Goal: Task Accomplishment & Management: Complete application form

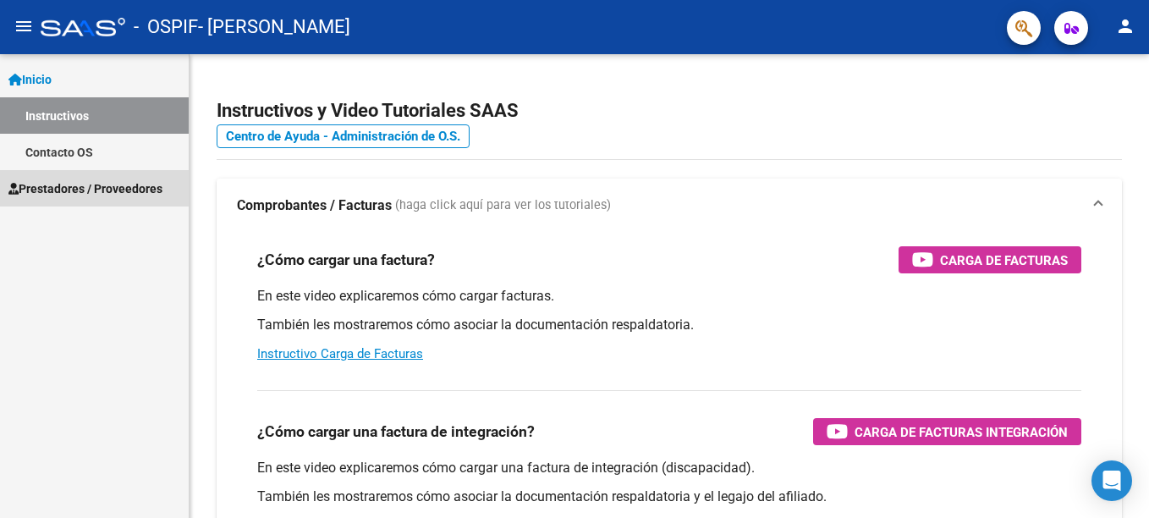
click at [52, 186] on span "Prestadores / Proveedores" at bounding box center [85, 188] width 154 height 19
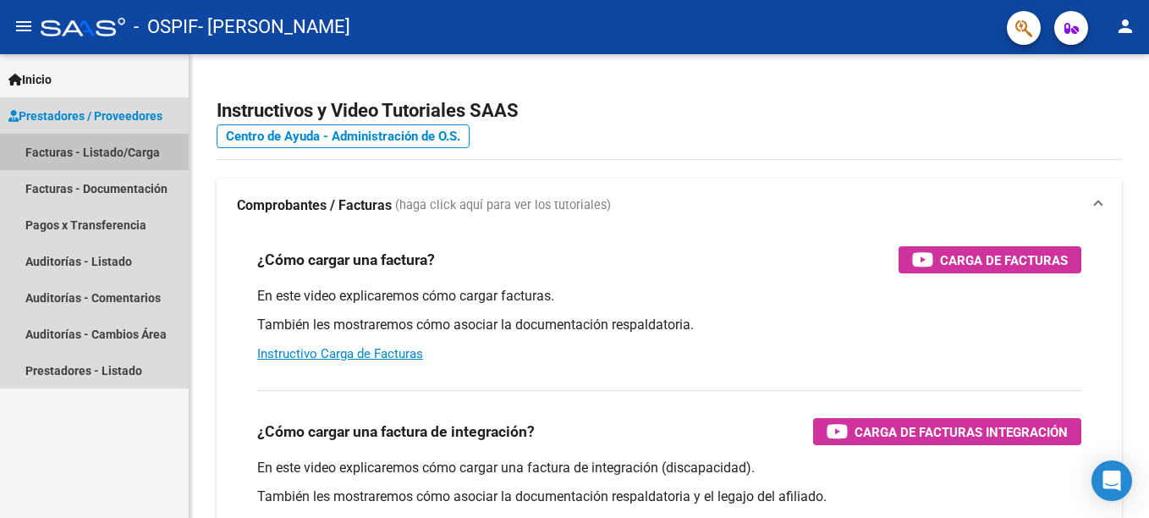
click at [80, 146] on link "Facturas - Listado/Carga" at bounding box center [94, 152] width 189 height 36
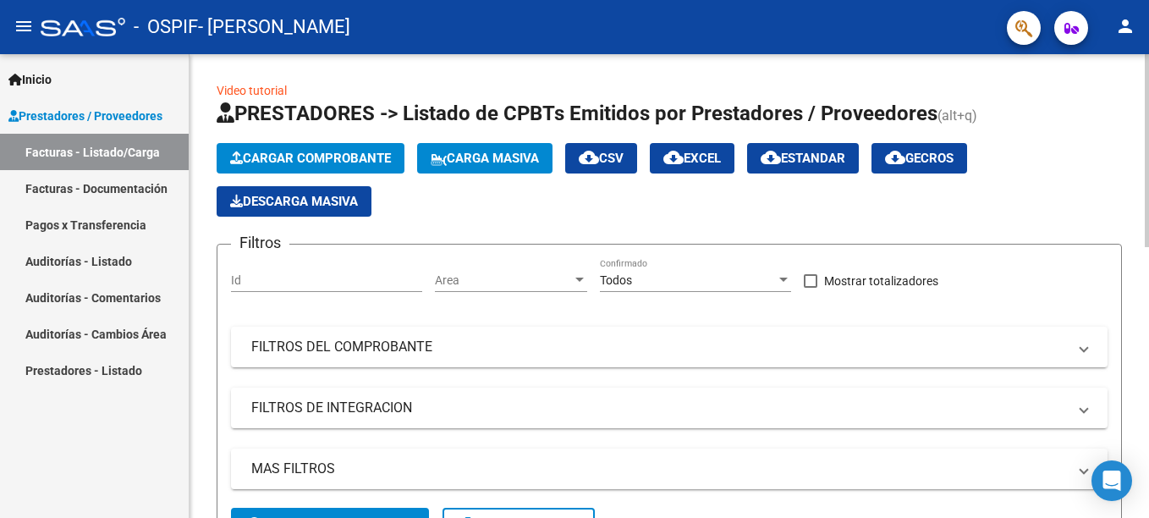
scroll to position [463, 0]
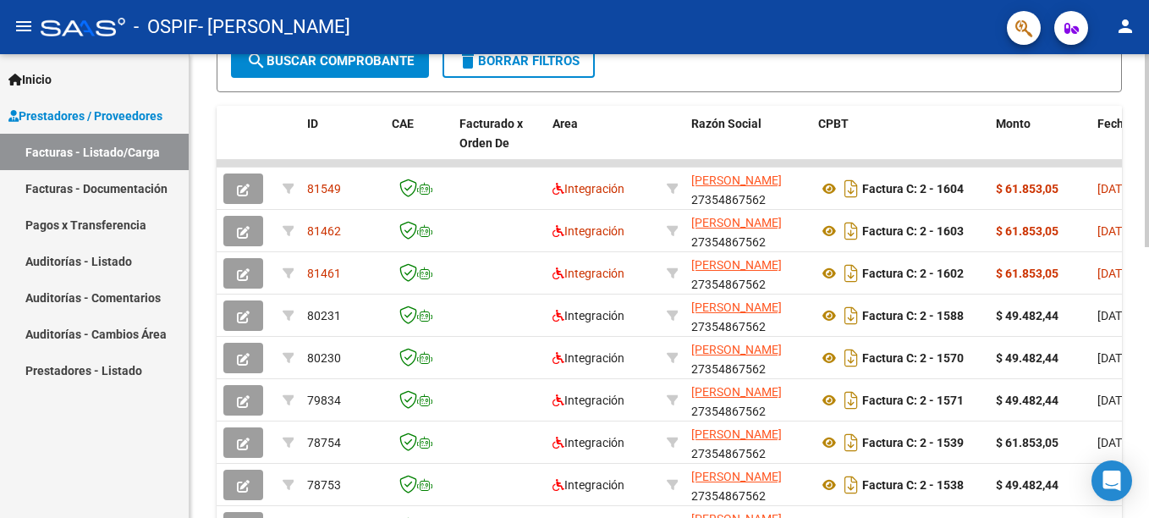
click at [1148, 396] on html "menu - OSPIF - RODRIGUEZ NADIA SOLEDAD person Inicio Instructivos Contacto OS P…" at bounding box center [574, 259] width 1149 height 518
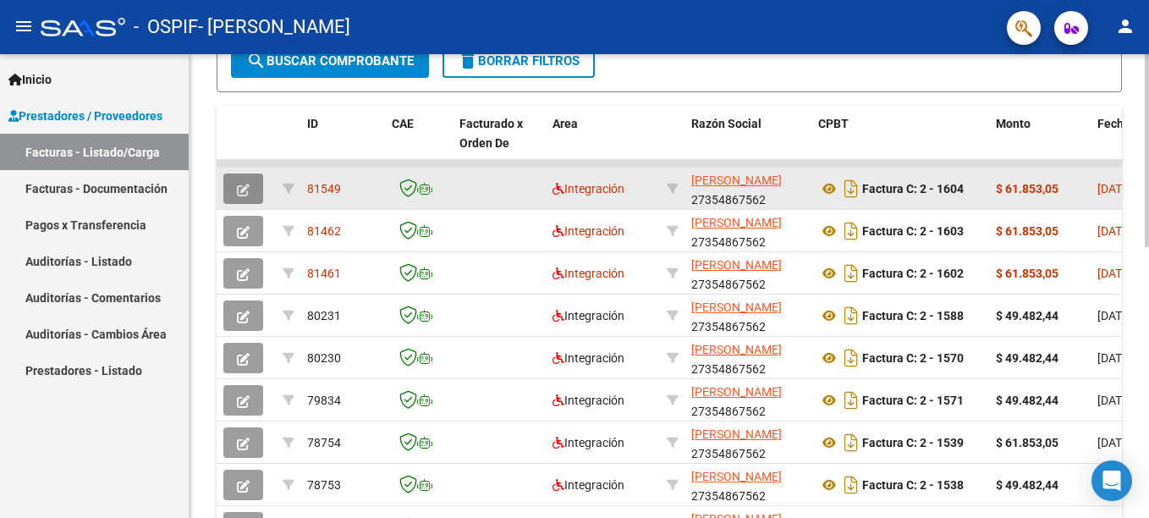
click at [244, 189] on icon "button" at bounding box center [243, 190] width 13 height 13
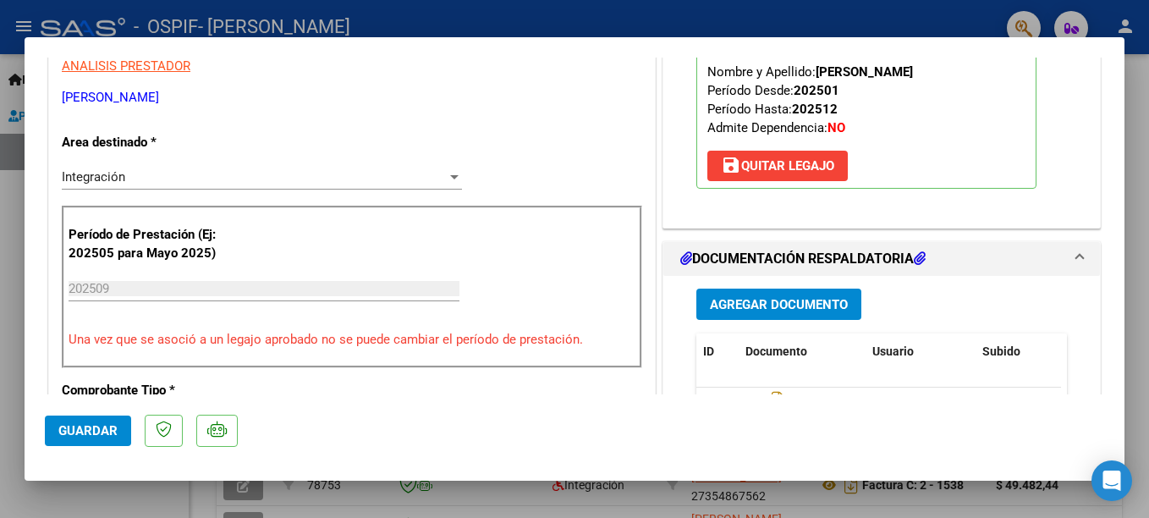
scroll to position [589, 0]
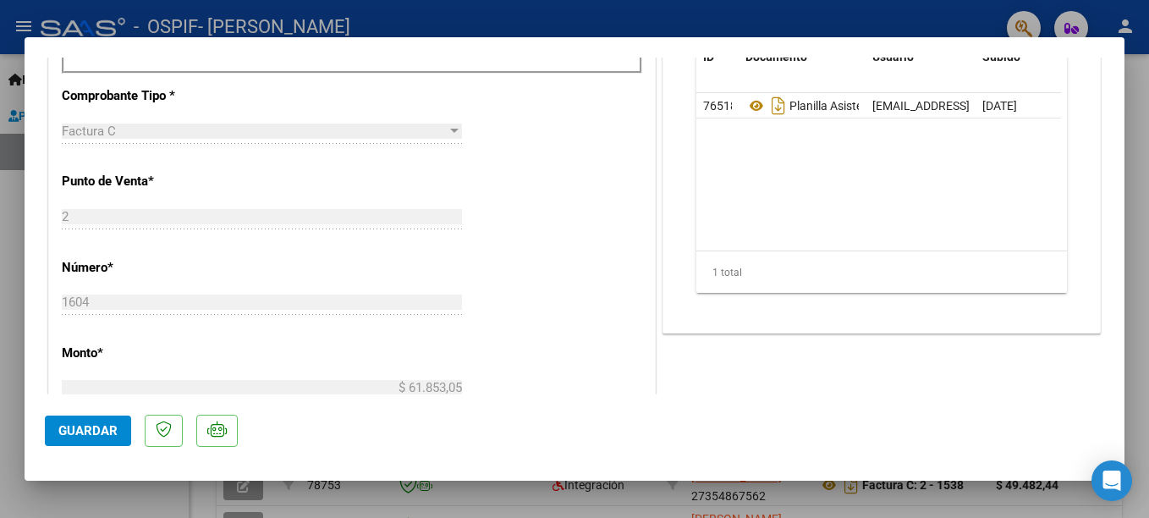
click at [913, 14] on div at bounding box center [574, 259] width 1149 height 518
type input "$ 0,00"
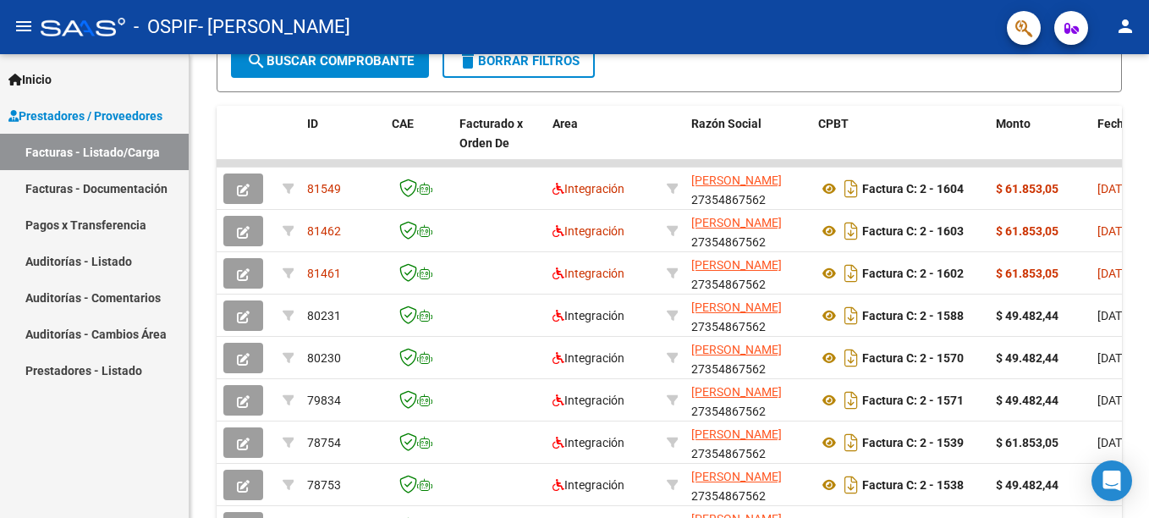
scroll to position [463, 0]
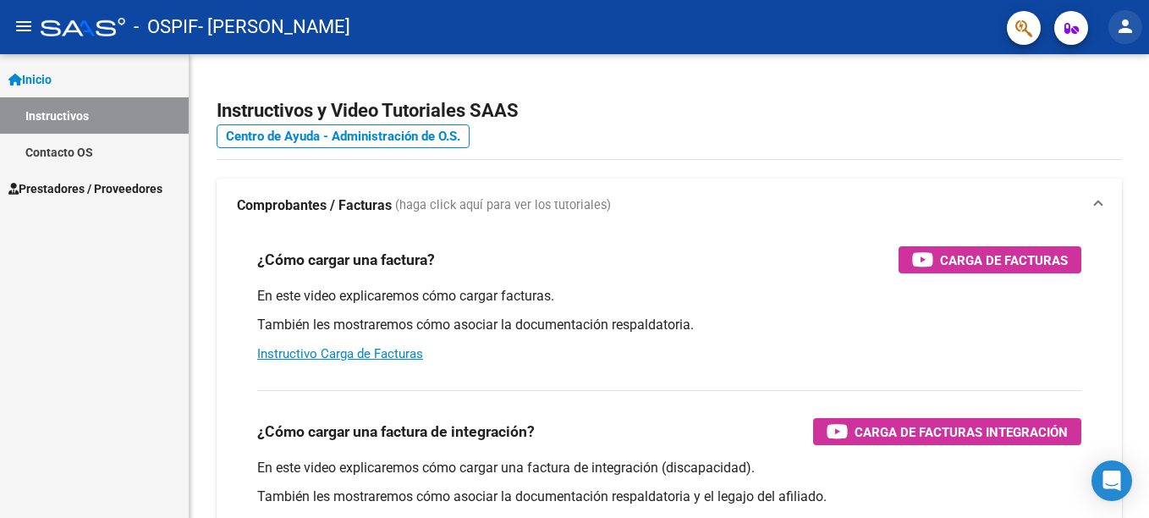
click at [1132, 20] on mat-icon "person" at bounding box center [1125, 26] width 20 height 20
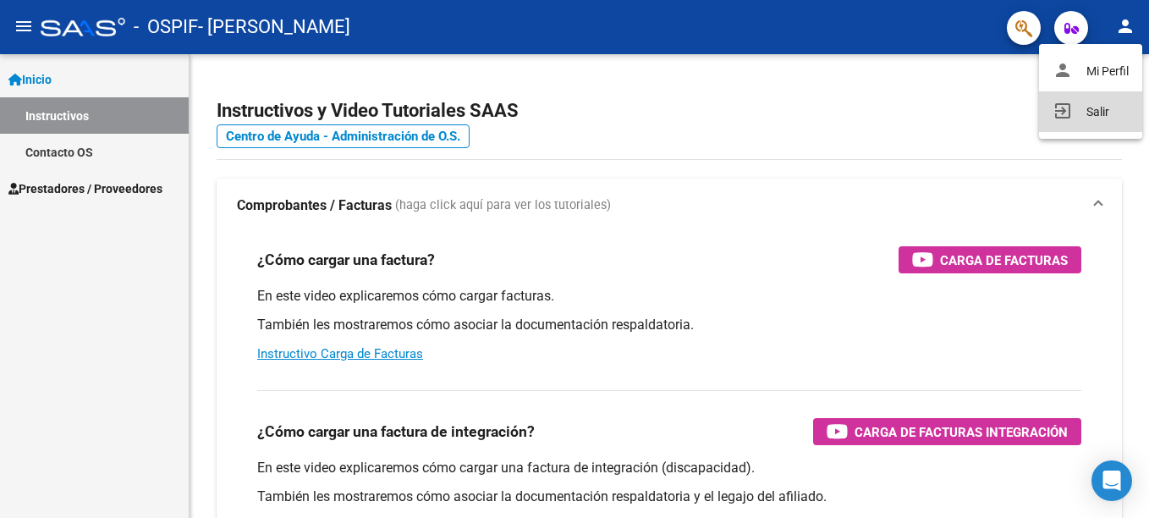
click at [1093, 114] on button "exit_to_app Salir" at bounding box center [1090, 111] width 103 height 41
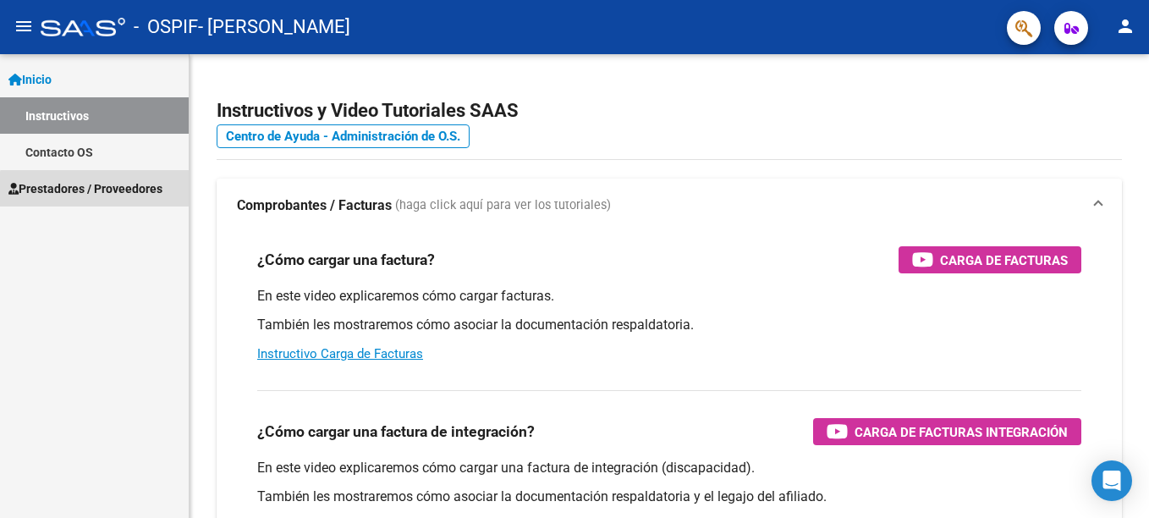
click at [113, 195] on span "Prestadores / Proveedores" at bounding box center [85, 188] width 154 height 19
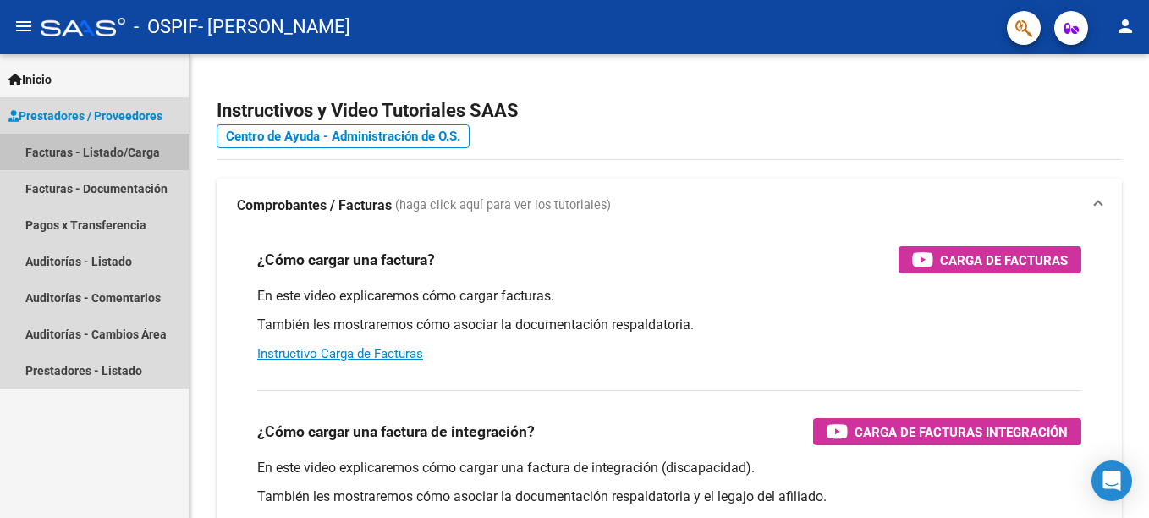
click at [122, 159] on link "Facturas - Listado/Carga" at bounding box center [94, 152] width 189 height 36
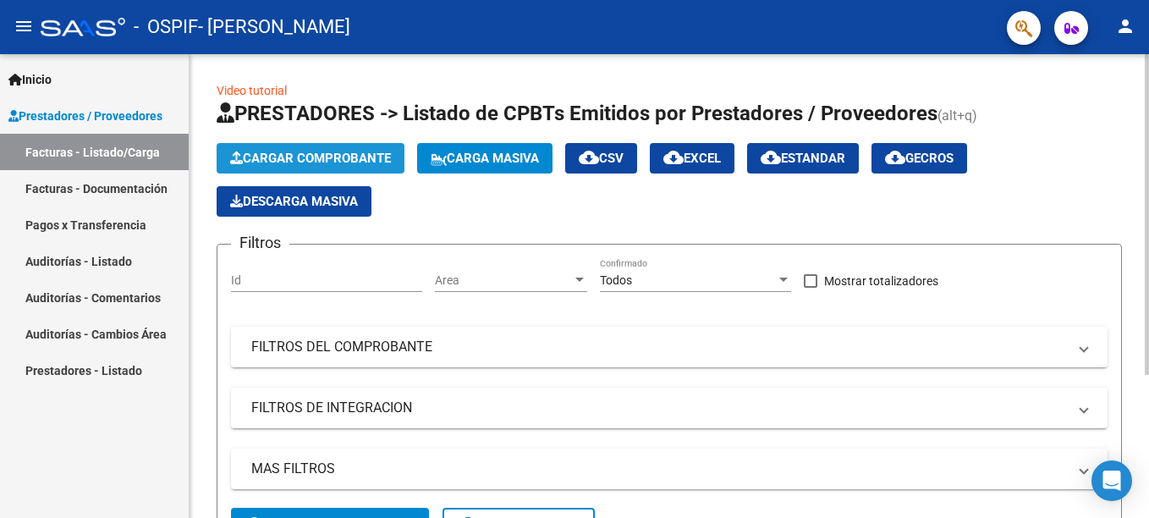
click at [357, 155] on span "Cargar Comprobante" at bounding box center [310, 158] width 161 height 15
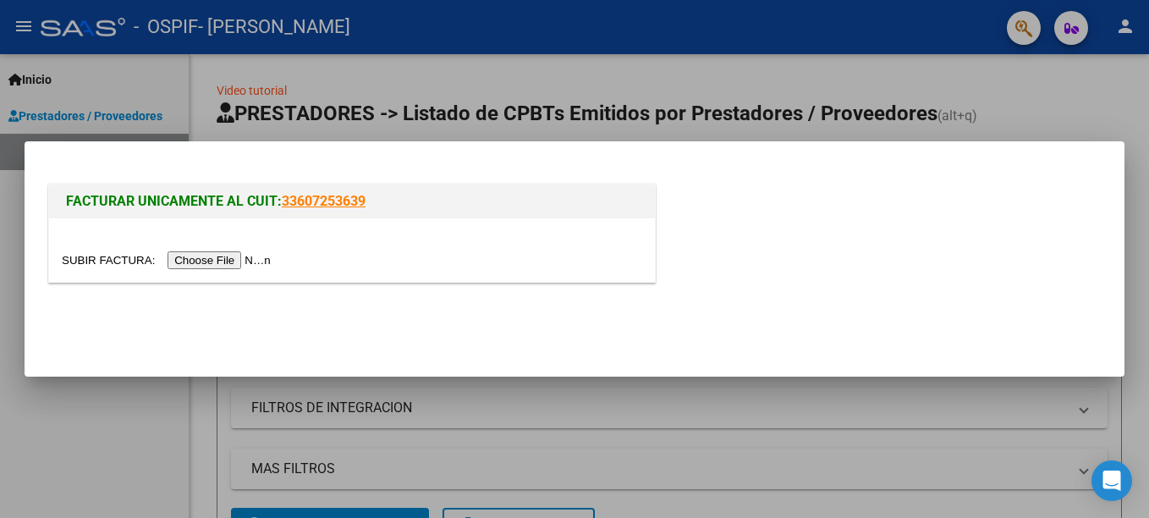
click at [226, 262] on input "file" at bounding box center [169, 260] width 214 height 18
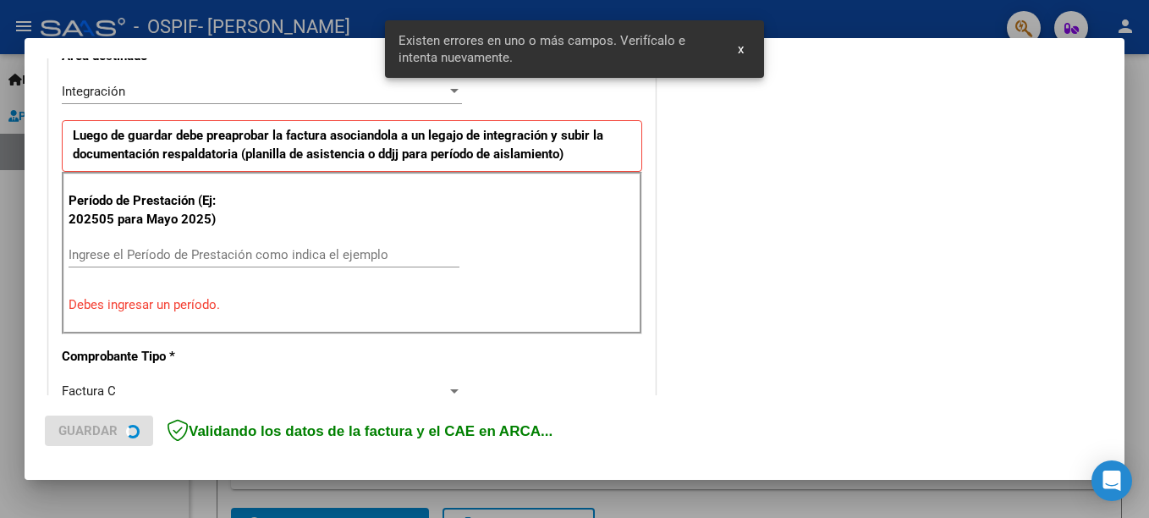
scroll to position [389, 0]
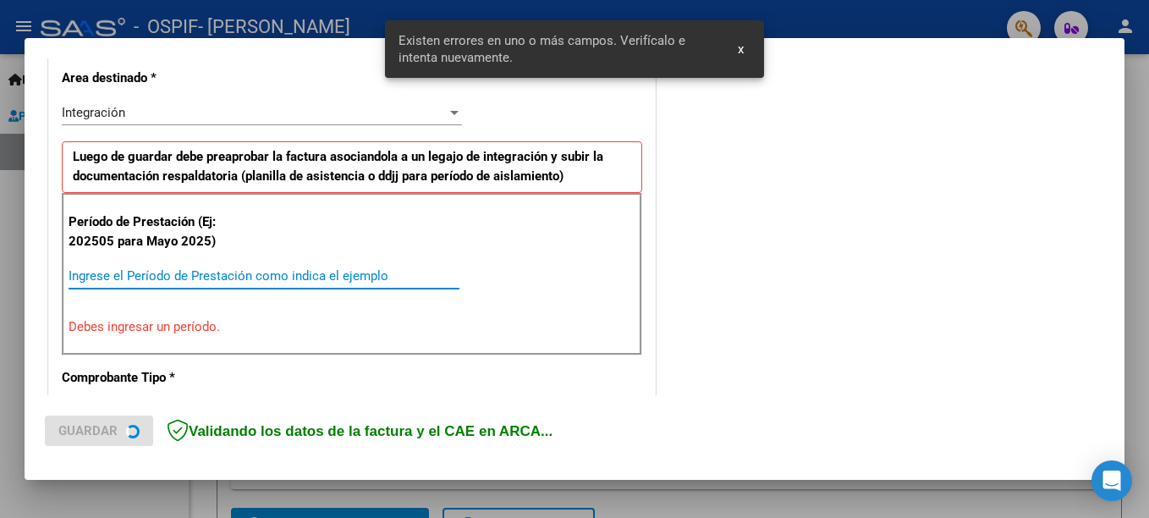
click at [181, 282] on input "Ingrese el Período de Prestación como indica el ejemplo" at bounding box center [264, 275] width 391 height 15
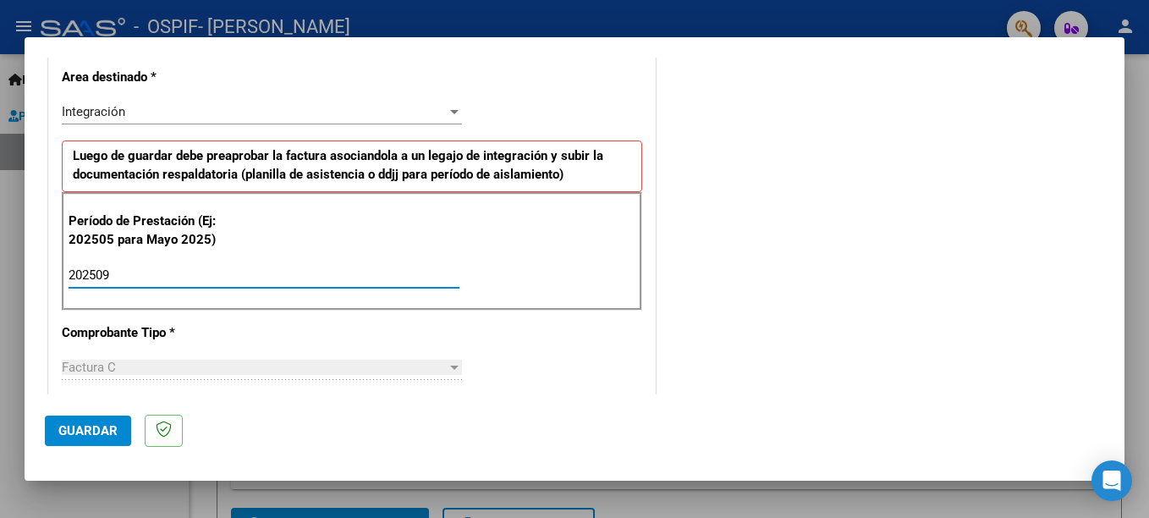
type input "202509"
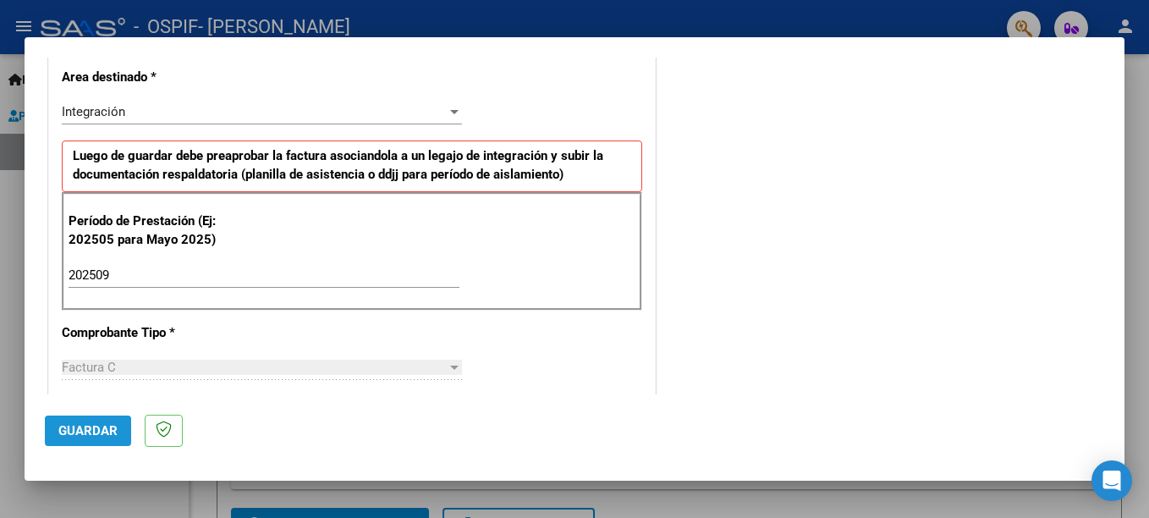
click at [90, 432] on span "Guardar" at bounding box center [87, 430] width 59 height 15
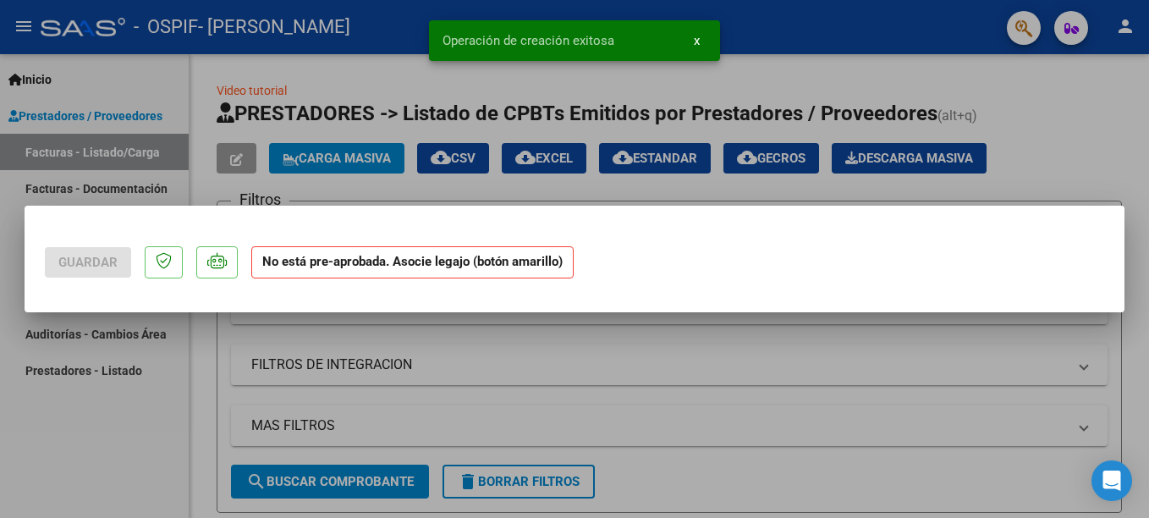
scroll to position [0, 0]
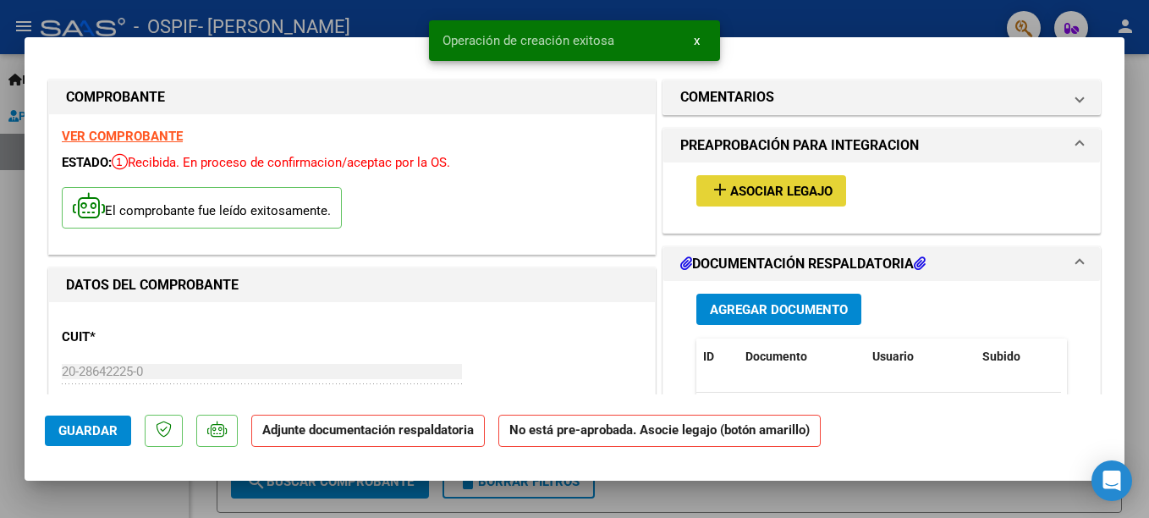
click at [744, 192] on span "Asociar Legajo" at bounding box center [781, 191] width 102 height 15
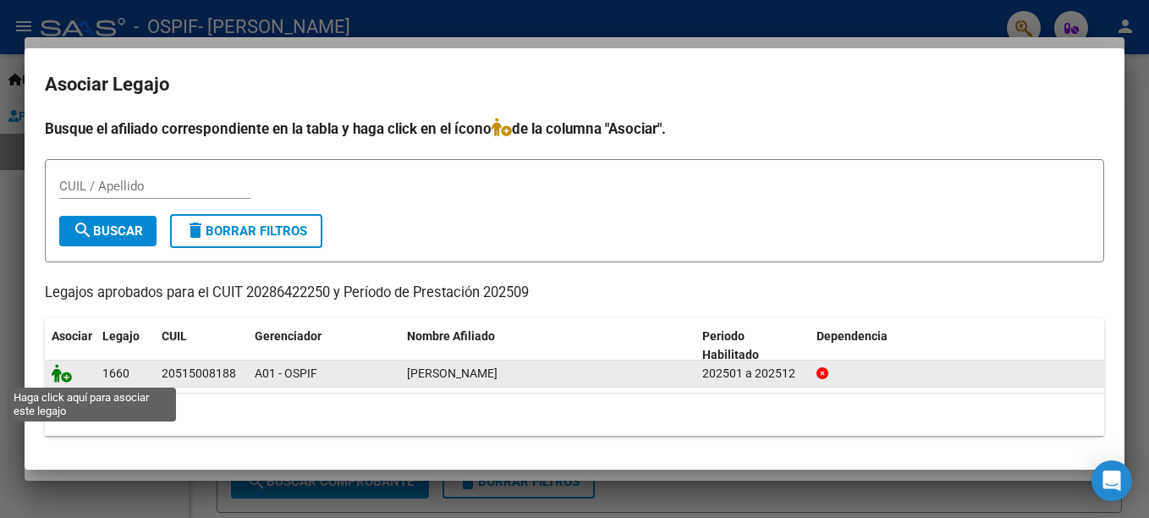
click at [60, 373] on icon at bounding box center [62, 373] width 20 height 19
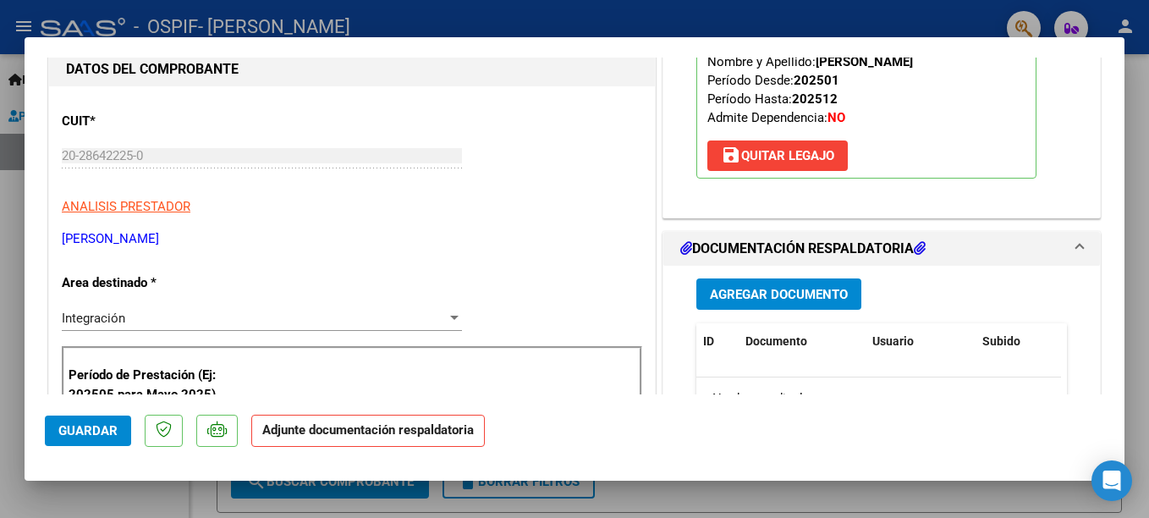
scroll to position [237, 0]
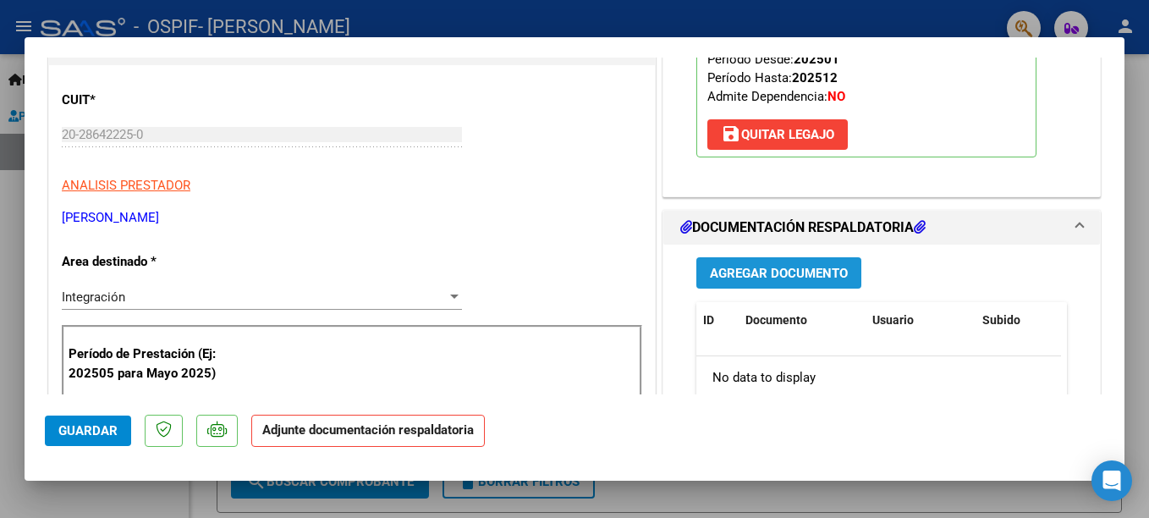
click at [718, 268] on span "Agregar Documento" at bounding box center [779, 273] width 138 height 15
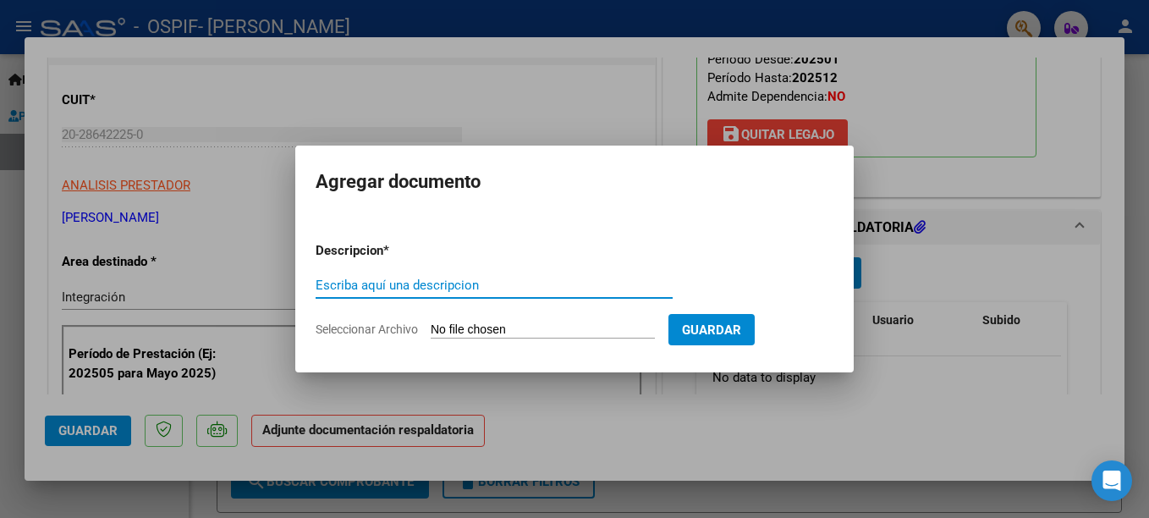
click at [465, 288] on input "Escriba aquí una descripcion" at bounding box center [493, 284] width 357 height 15
type input "planilla asistencia"
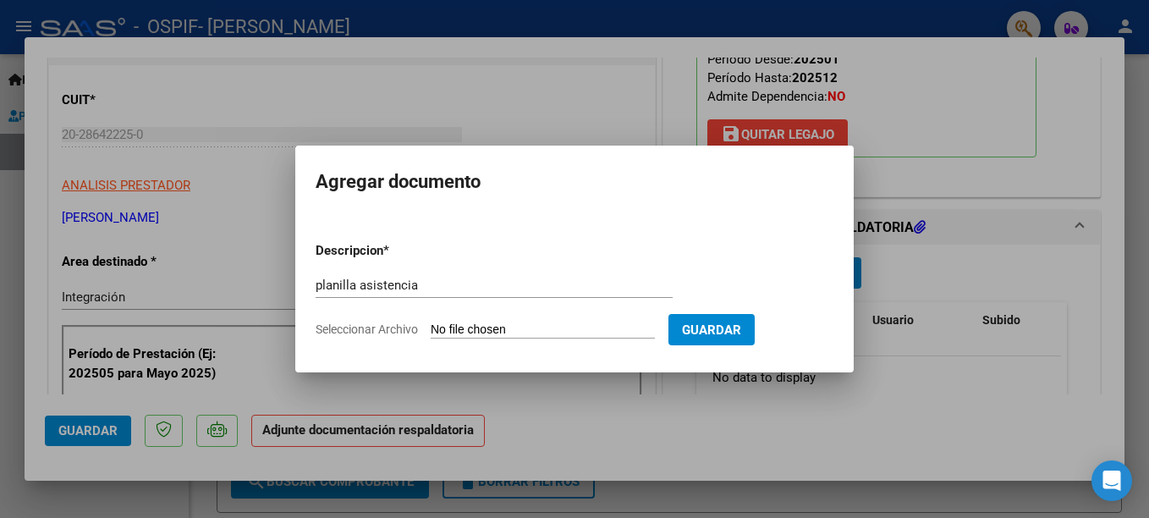
click at [472, 326] on input "Seleccionar Archivo" at bounding box center [542, 330] width 224 height 16
type input "C:\fakepath\planilla asistencia Septiembre [PERSON_NAME].pdf"
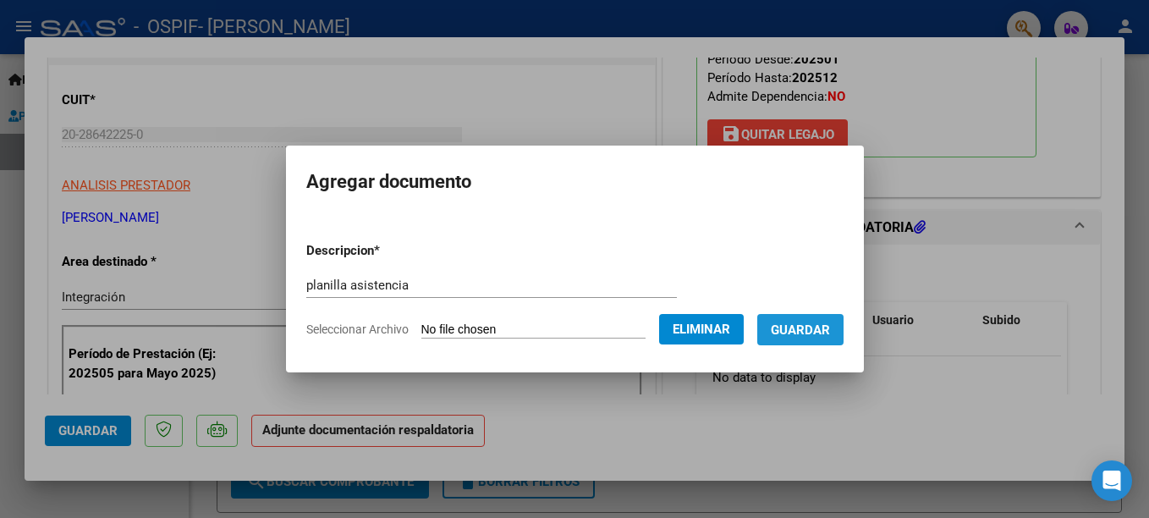
click at [792, 336] on span "Guardar" at bounding box center [799, 329] width 59 height 15
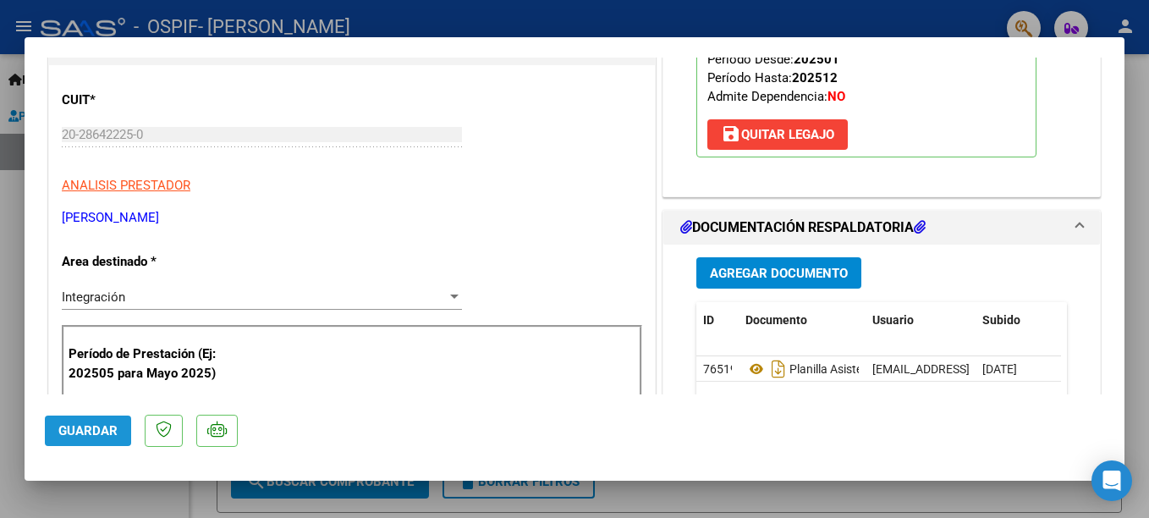
click at [90, 438] on button "Guardar" at bounding box center [88, 430] width 86 height 30
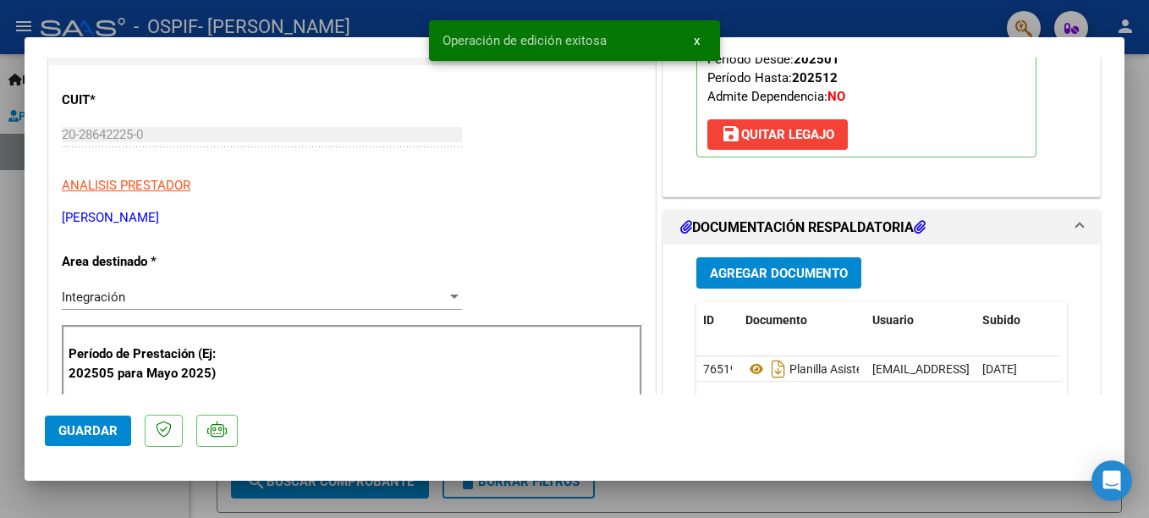
click at [391, 20] on div at bounding box center [574, 259] width 1149 height 518
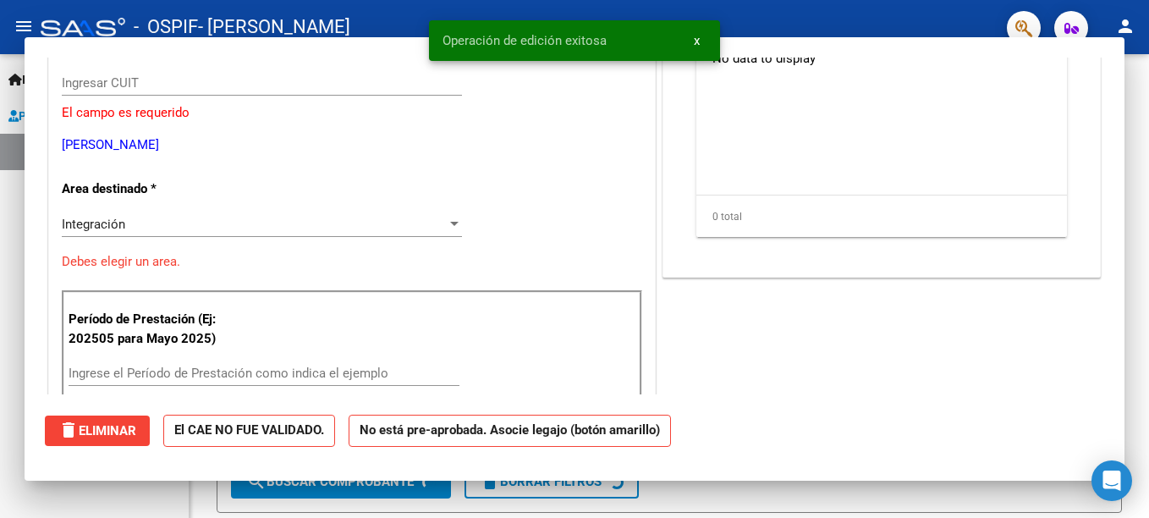
scroll to position [0, 0]
